Goal: Find specific fact: Find contact information

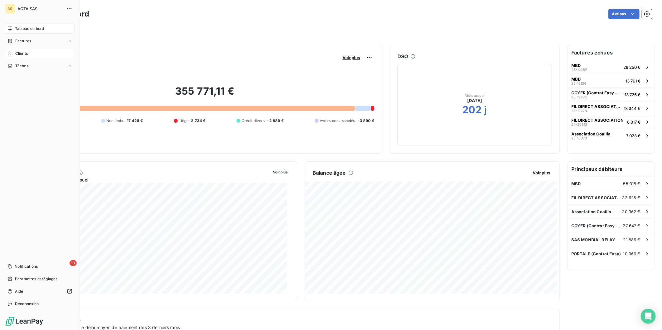
click at [28, 54] on div "Clients" at bounding box center [40, 54] width 70 height 10
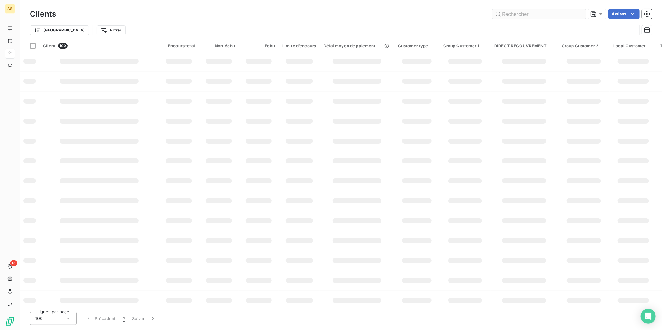
click at [580, 14] on input "text" at bounding box center [540, 14] width 94 height 10
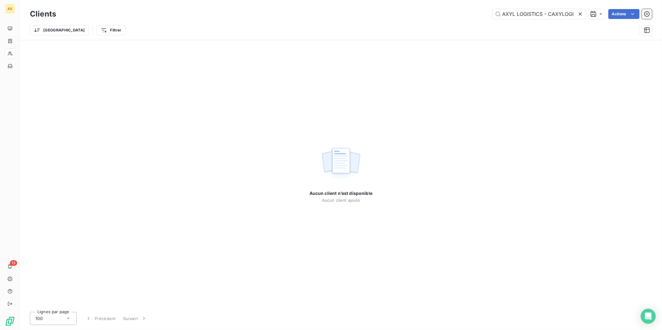
type input "AXYL LOGISTICS - CAXYLOGI"
click at [579, 14] on icon at bounding box center [580, 14] width 6 height 6
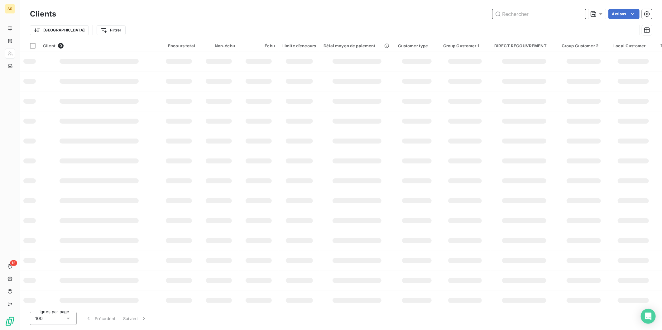
click at [533, 14] on input "text" at bounding box center [540, 14] width 94 height 10
paste input "MBT EXPRESS CMBTEXOR"
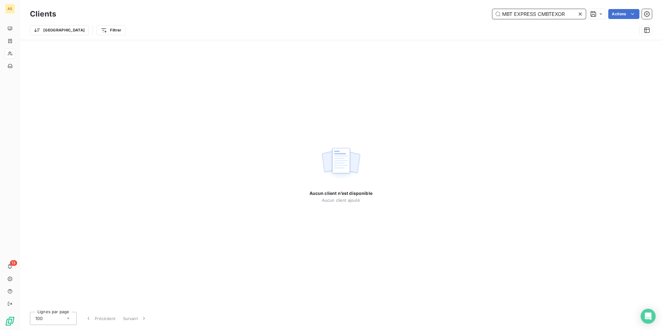
type input "MBT EXPRESS CMBTEXOR"
click at [581, 13] on icon at bounding box center [580, 14] width 6 height 6
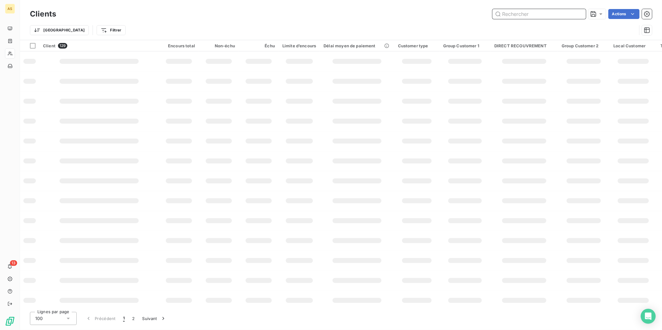
click at [543, 12] on input "text" at bounding box center [540, 14] width 94 height 10
click at [523, 13] on input "text" at bounding box center [540, 14] width 94 height 10
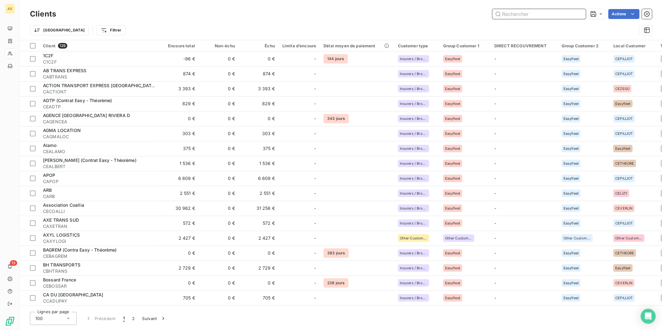
paste input "COALLIA"
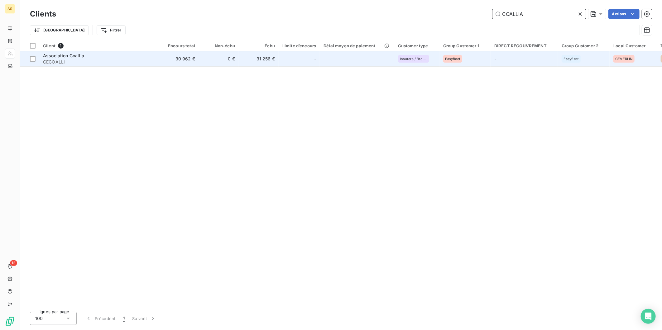
type input "COALLIA"
click at [242, 62] on td "31 256 €" at bounding box center [259, 58] width 40 height 15
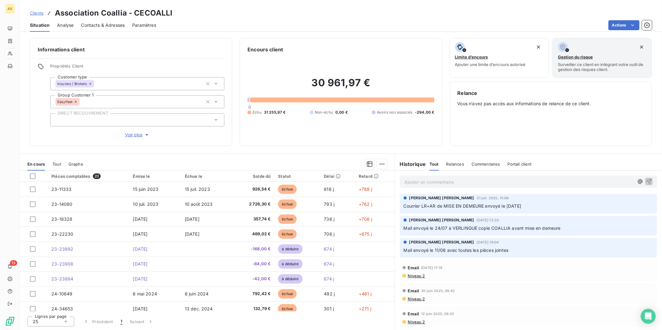
click at [103, 22] on span "Contacts & Adresses" at bounding box center [103, 25] width 44 height 6
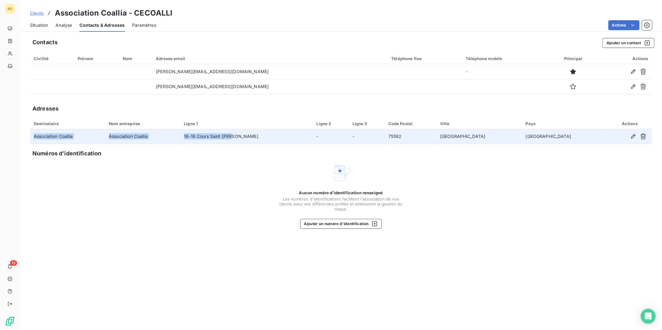
drag, startPoint x: 34, startPoint y: 136, endPoint x: 281, endPoint y: 137, distance: 247.6
click at [281, 137] on tr "Association Coallia Association Coallia [STREET_ADDRESS][PERSON_NAME]" at bounding box center [341, 136] width 622 height 15
click at [281, 137] on td "16-18 Cours Saint [PERSON_NAME]" at bounding box center [246, 136] width 133 height 15
drag, startPoint x: 133, startPoint y: 135, endPoint x: 279, endPoint y: 142, distance: 145.4
click at [279, 142] on tr "Association Coallia Association Coallia [STREET_ADDRESS][PERSON_NAME]" at bounding box center [341, 136] width 622 height 15
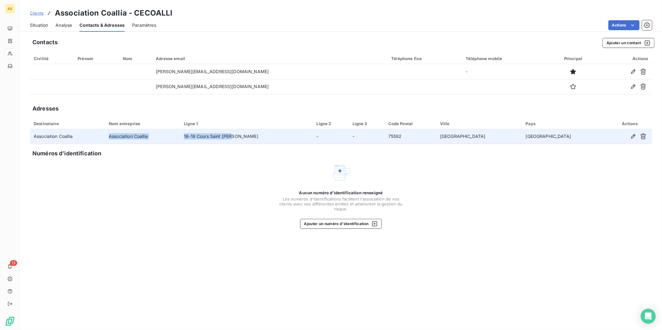
copy tr "Association Coallia [STREET_ADDRESS][PERSON_NAME]"
